Goal: Information Seeking & Learning: Check status

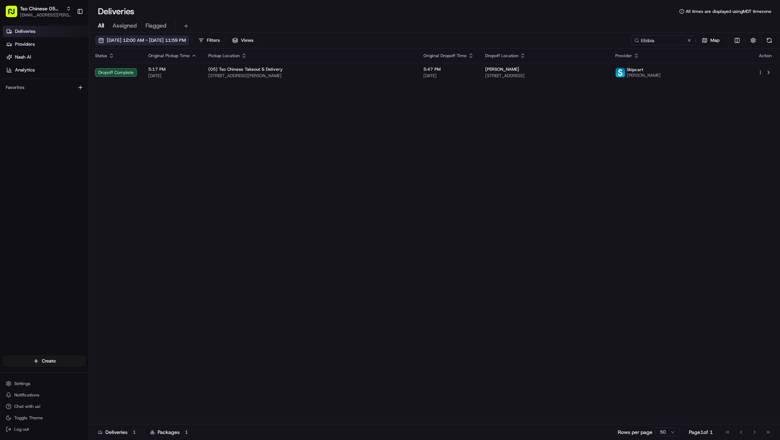
click at [189, 44] on button "[DATE] 12:00 AM - [DATE] 11:59 PM" at bounding box center [142, 40] width 94 height 10
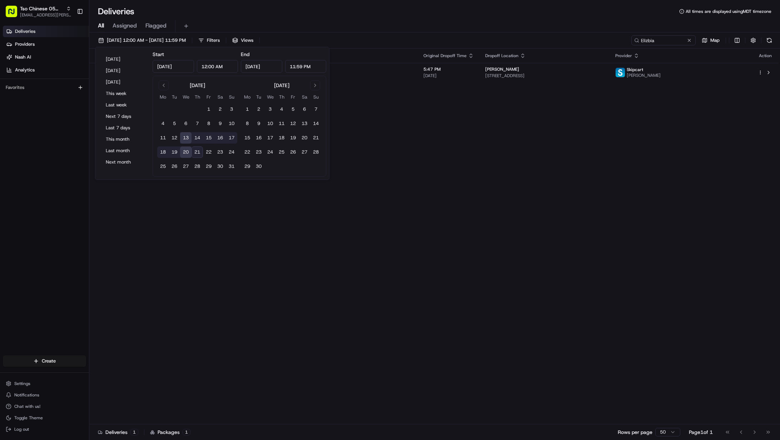
click at [197, 152] on button "21" at bounding box center [197, 152] width 11 height 11
type input "[DATE]"
click at [188, 139] on button "13" at bounding box center [185, 137] width 11 height 11
type input "[DATE]"
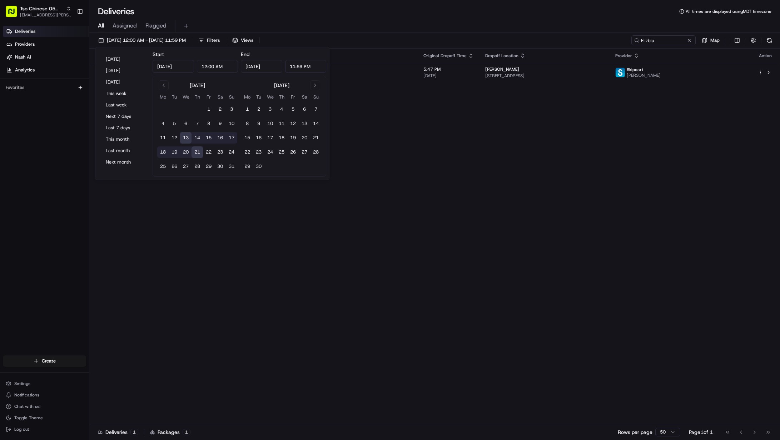
click at [393, 131] on div "Status Original Pickup Time Pickup Location Original Dropoff Time Dropoff Locat…" at bounding box center [433, 237] width 689 height 376
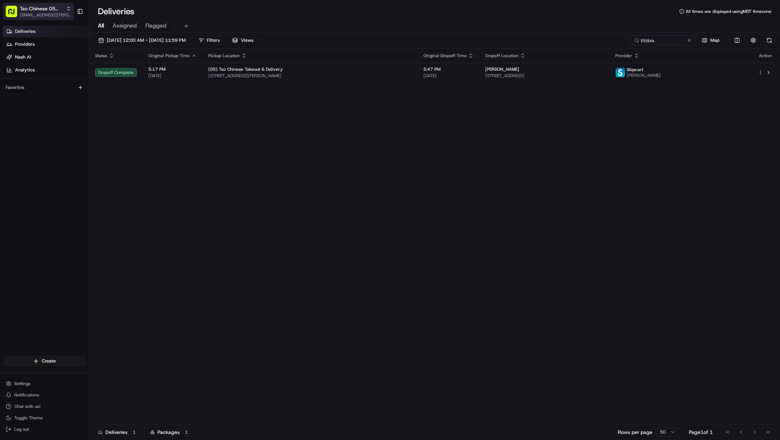
click at [45, 11] on span "Tso Chinese 05 [PERSON_NAME]" at bounding box center [41, 8] width 43 height 7
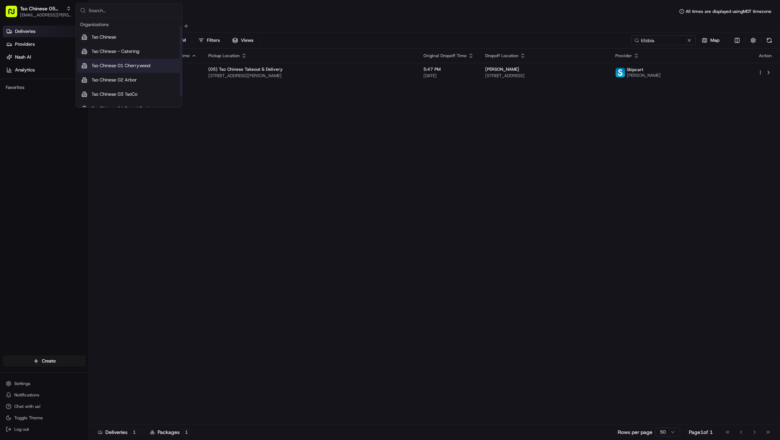
scroll to position [24, 0]
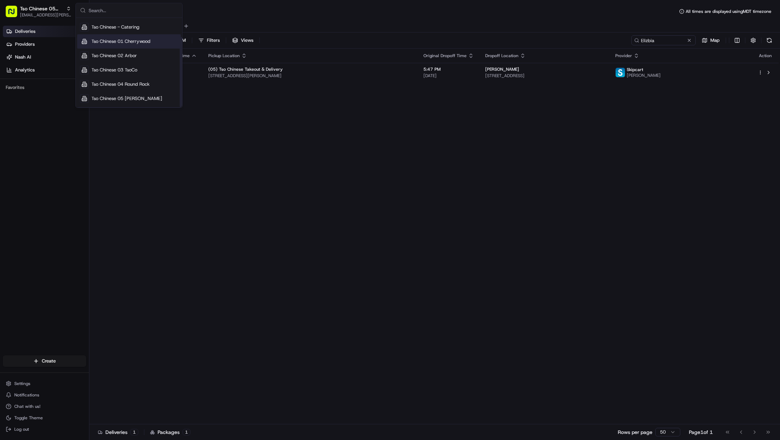
click at [133, 40] on span "Tso Chinese 01 Cherrywood" at bounding box center [120, 41] width 59 height 6
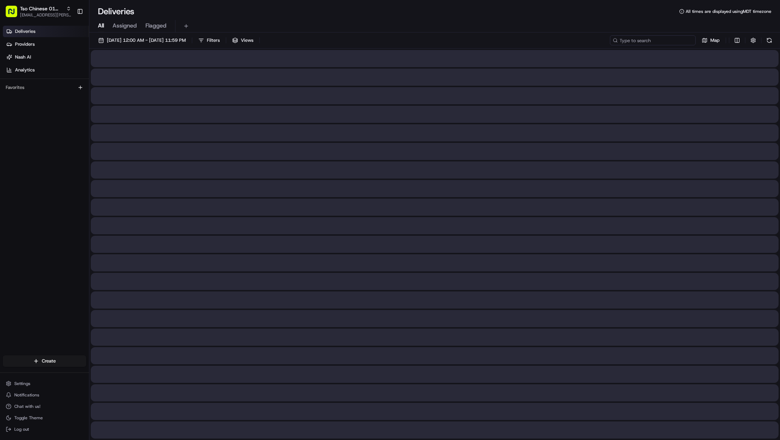
click at [653, 41] on input at bounding box center [653, 40] width 86 height 10
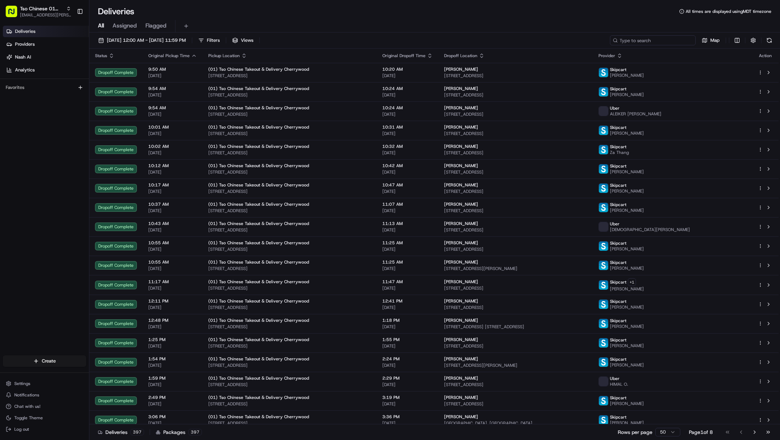
paste input "[PERSON_NAME]"
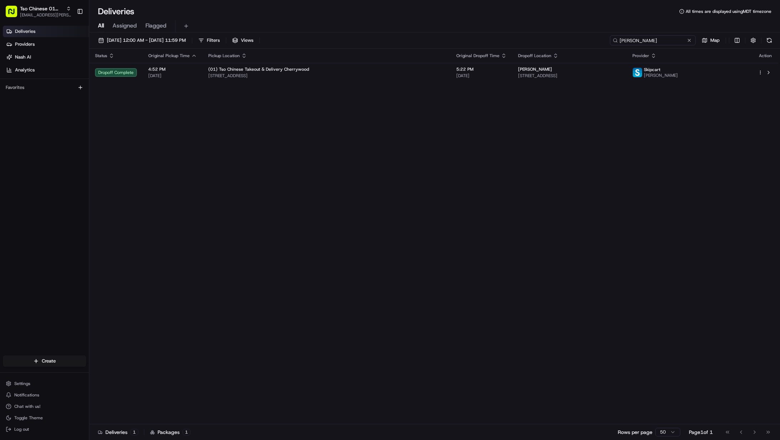
type input "[PERSON_NAME]"
click at [39, 15] on span "[EMAIL_ADDRESS][PERSON_NAME][DOMAIN_NAME]" at bounding box center [45, 15] width 51 height 6
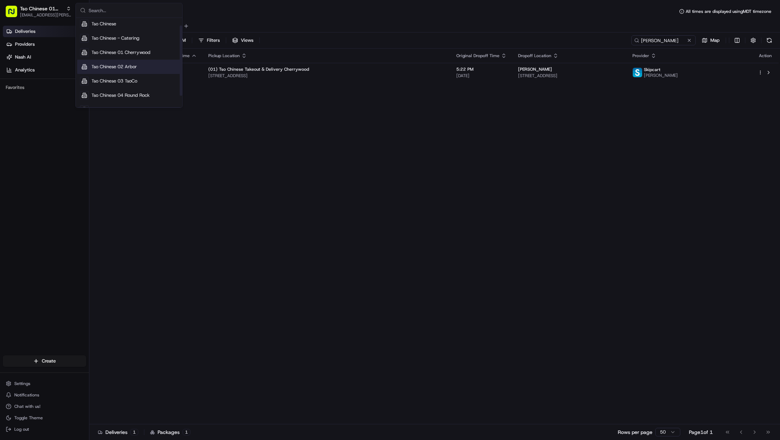
scroll to position [24, 0]
drag, startPoint x: 126, startPoint y: 95, endPoint x: 160, endPoint y: 88, distance: 34.3
click at [126, 95] on div "Tso Chinese 05 [PERSON_NAME]" at bounding box center [129, 98] width 104 height 14
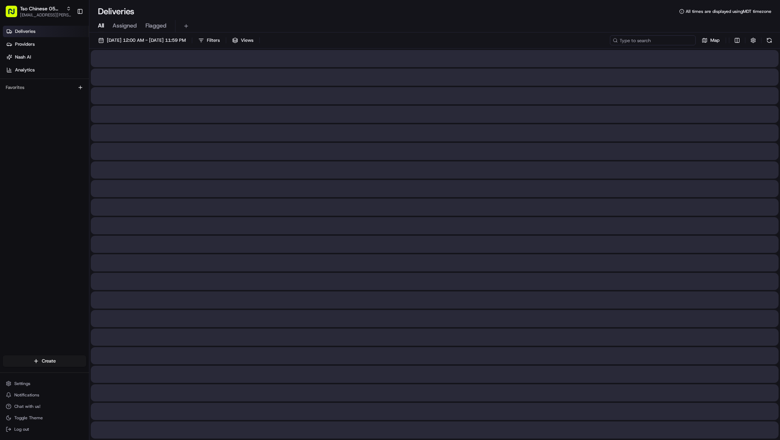
click at [654, 42] on input at bounding box center [653, 40] width 86 height 10
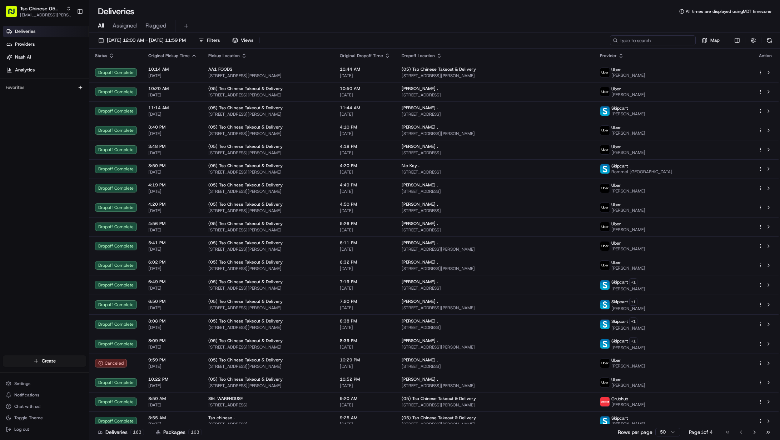
paste input "[PERSON_NAME]"
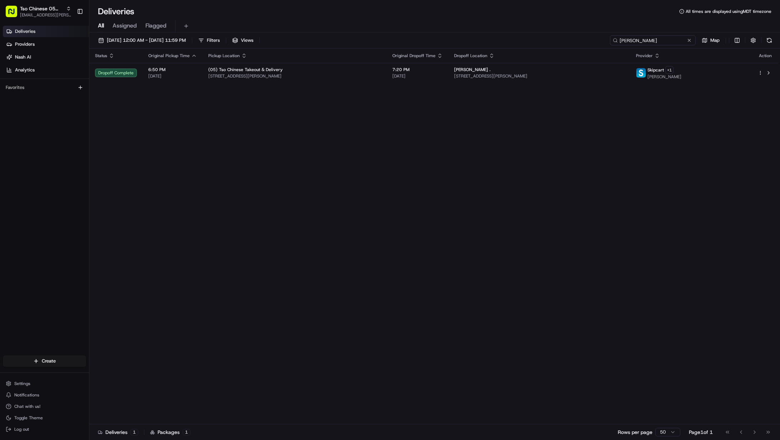
type input "[PERSON_NAME]"
click at [39, 10] on span "Tso Chinese 05 [PERSON_NAME]" at bounding box center [41, 8] width 43 height 7
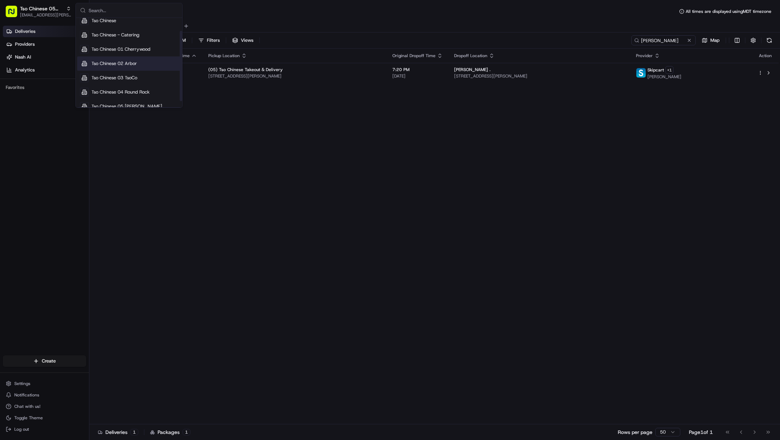
scroll to position [24, 0]
click at [134, 84] on span "Tso Chinese 04 Round Rock" at bounding box center [120, 84] width 58 height 6
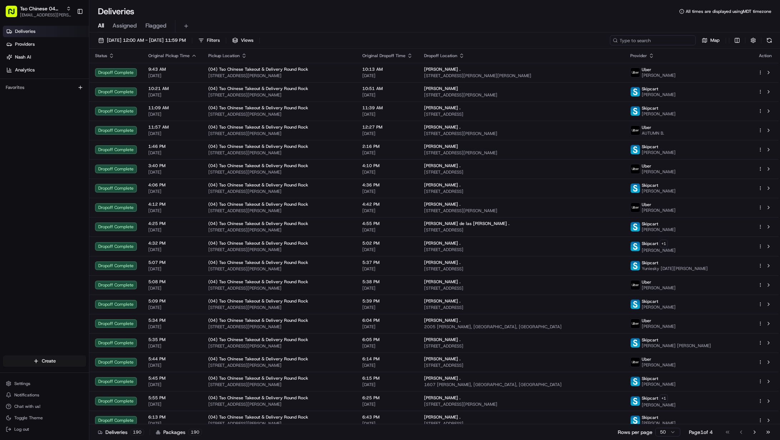
click at [661, 41] on input at bounding box center [653, 40] width 86 height 10
paste input "[PERSON_NAME]"
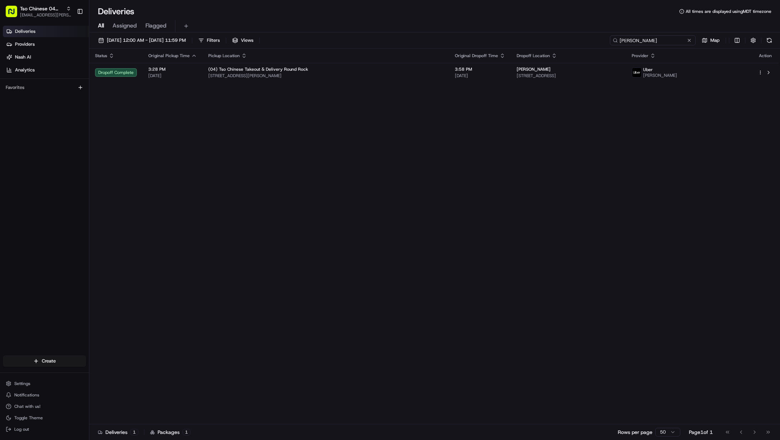
type input "[PERSON_NAME]"
click at [57, 20] on div "Tso Chinese 04 Round Rock [EMAIL_ADDRESS][PERSON_NAME][DOMAIN_NAME] Toggle Side…" at bounding box center [44, 11] width 89 height 23
click at [57, 15] on span "[EMAIL_ADDRESS][PERSON_NAME][DOMAIN_NAME]" at bounding box center [45, 15] width 51 height 6
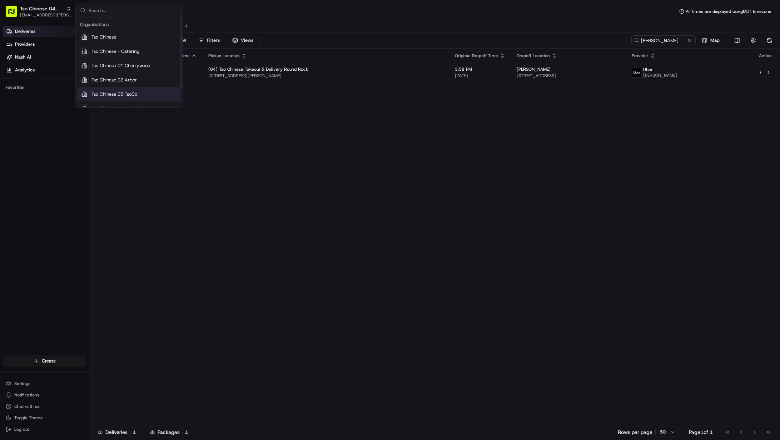
click at [109, 90] on div "Tso Chinese 03 TsoCo" at bounding box center [129, 94] width 104 height 14
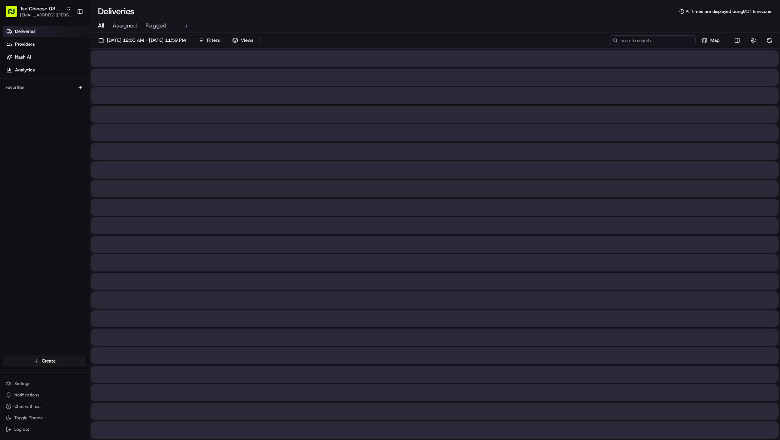
click at [657, 41] on input at bounding box center [653, 40] width 86 height 10
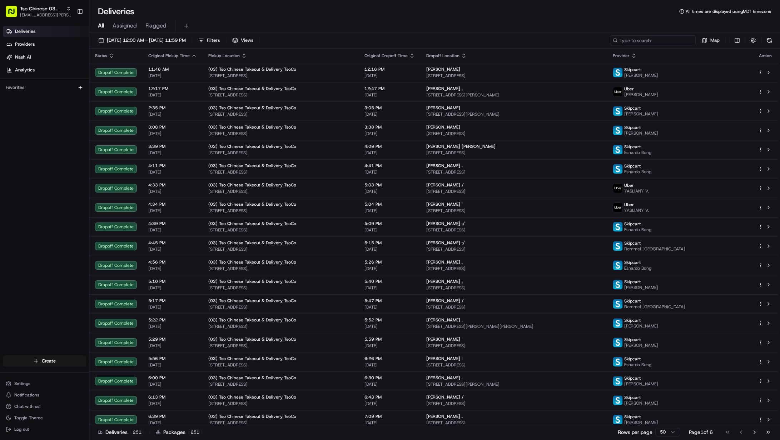
paste input "cloteria slider"
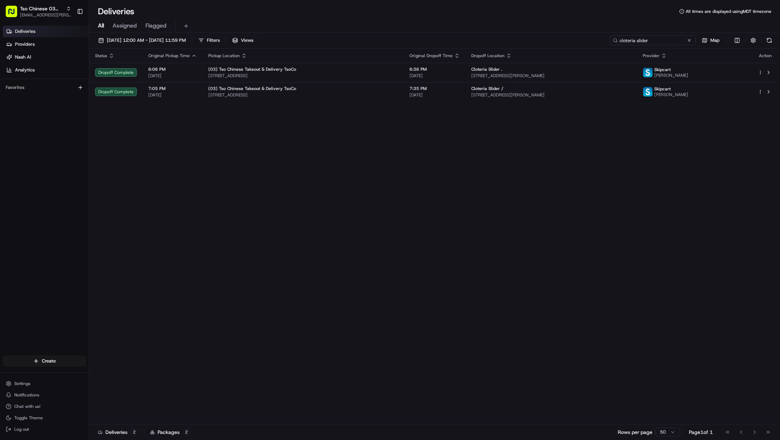
type input "cloteria slider"
